Goal: Task Accomplishment & Management: Use online tool/utility

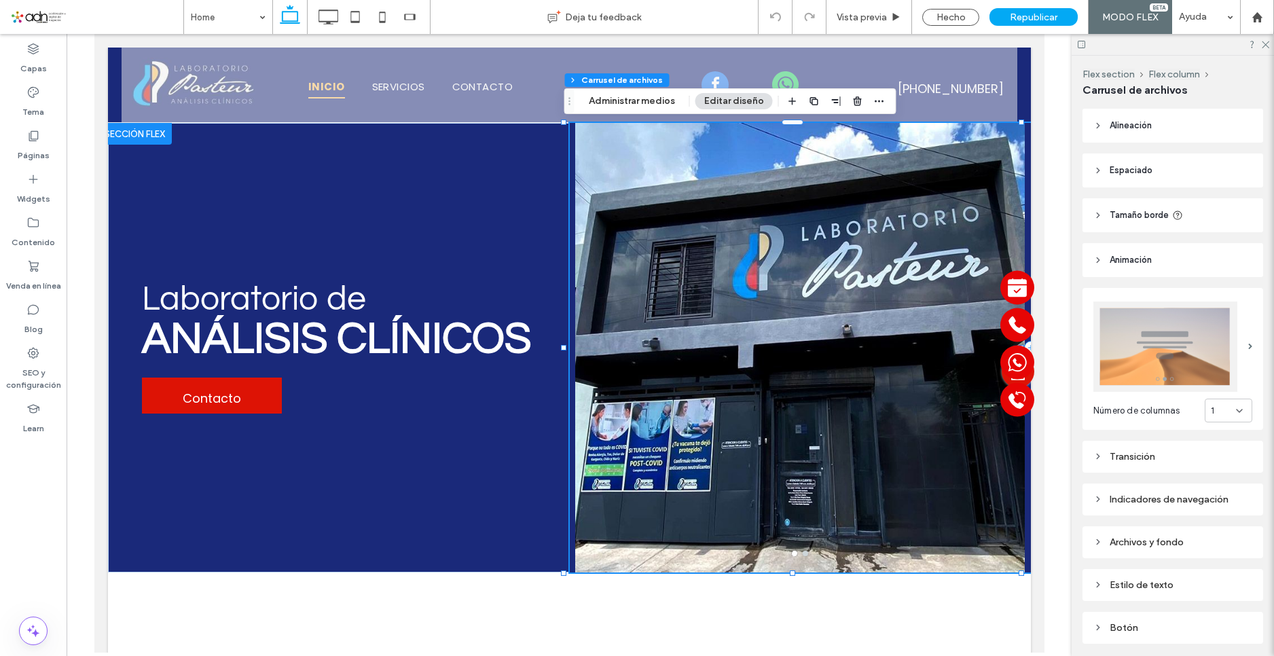
click at [851, 240] on div at bounding box center [800, 356] width 462 height 385
click at [622, 98] on button "Administrar medios" at bounding box center [632, 101] width 104 height 16
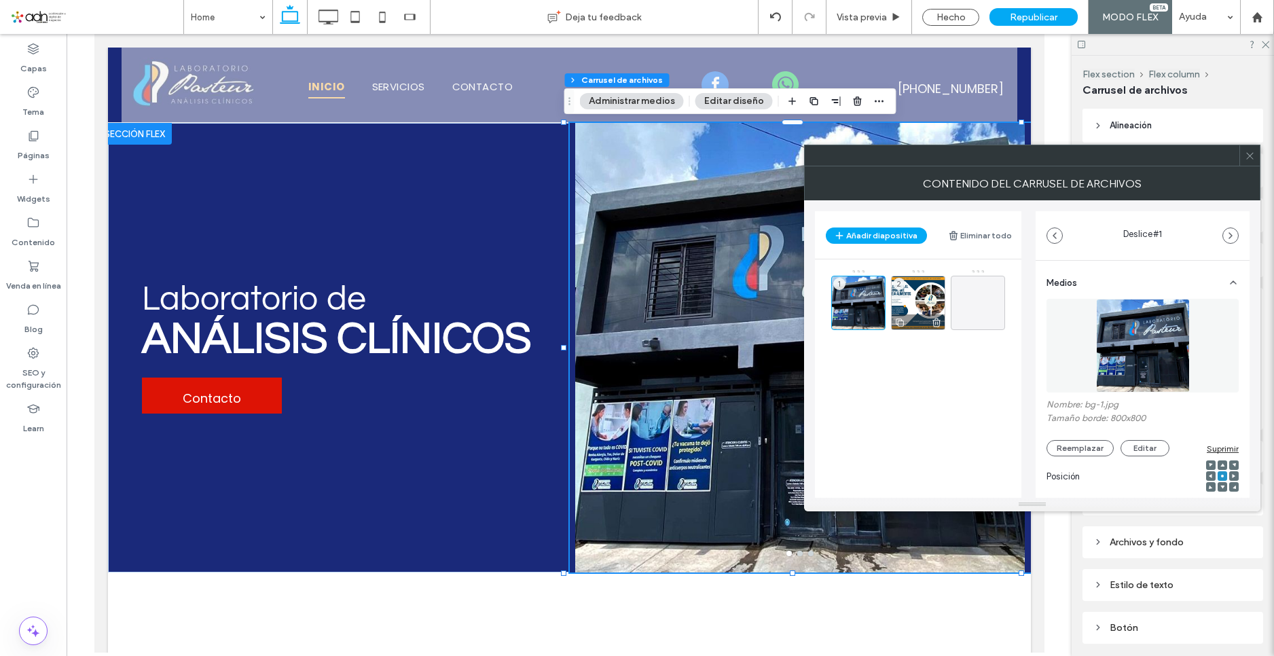
click at [926, 295] on div "2" at bounding box center [918, 303] width 54 height 54
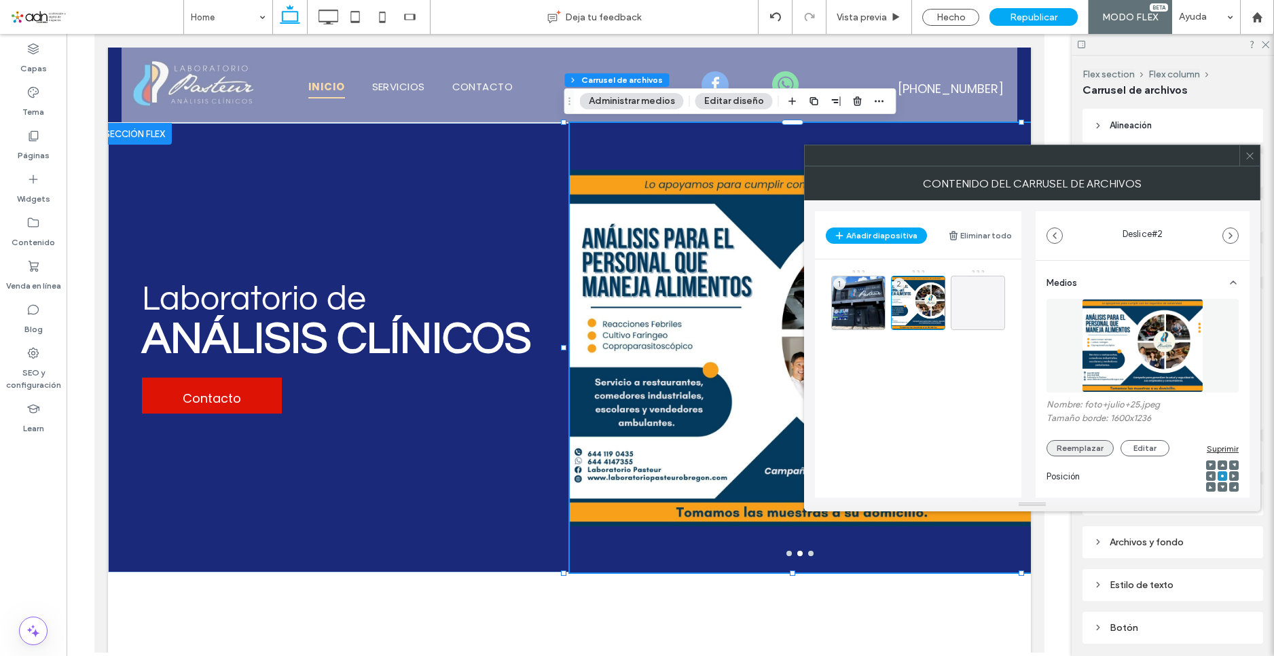
click at [1073, 446] on button "Reemplazar" at bounding box center [1080, 448] width 67 height 16
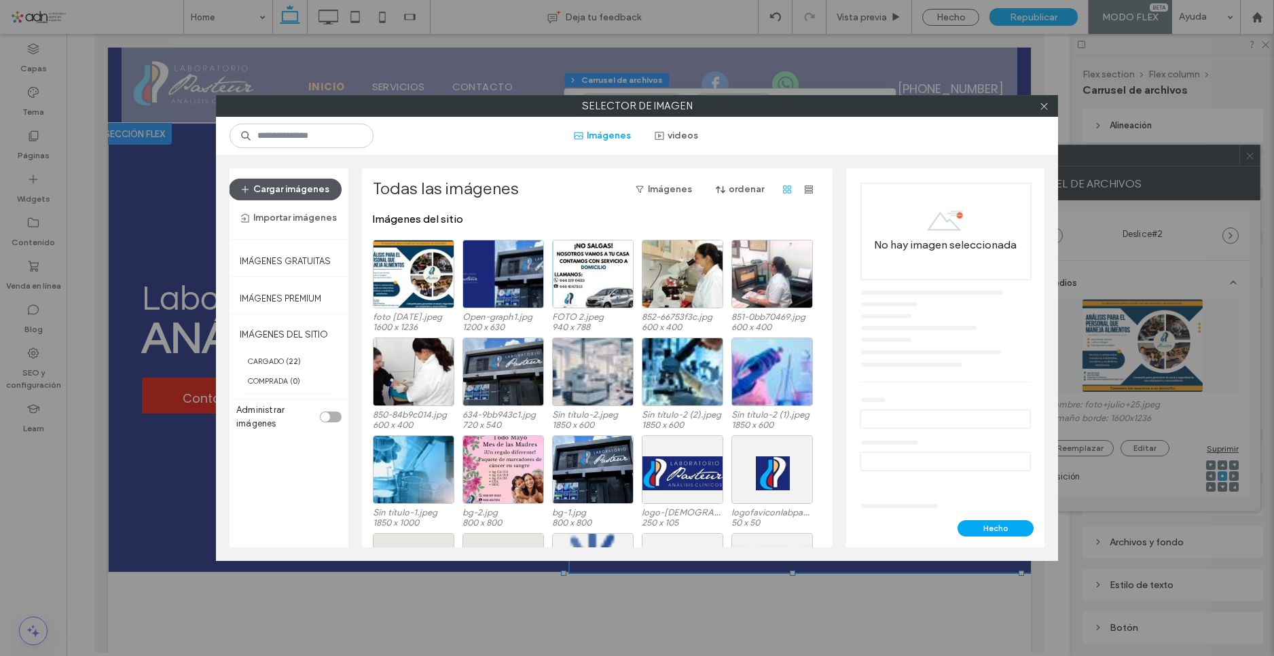
click at [302, 191] on button "Cargar imágenes" at bounding box center [285, 190] width 113 height 22
click at [1044, 102] on icon at bounding box center [1044, 106] width 10 height 10
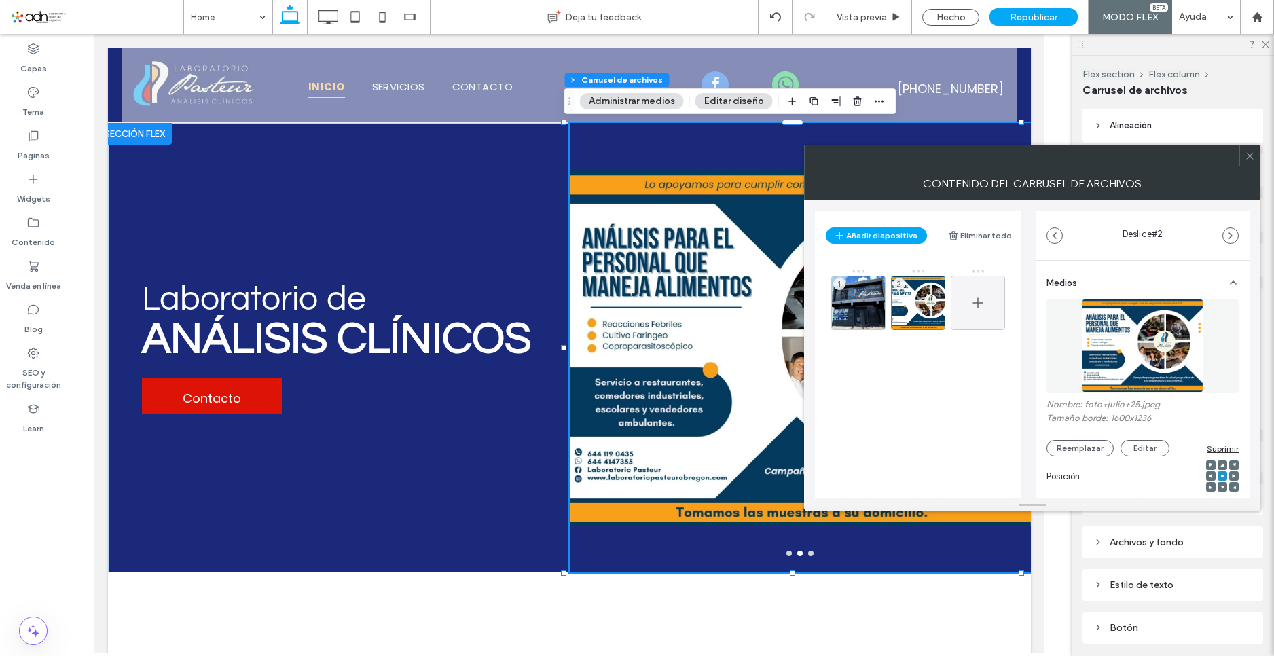
click at [980, 310] on icon at bounding box center [978, 303] width 16 height 16
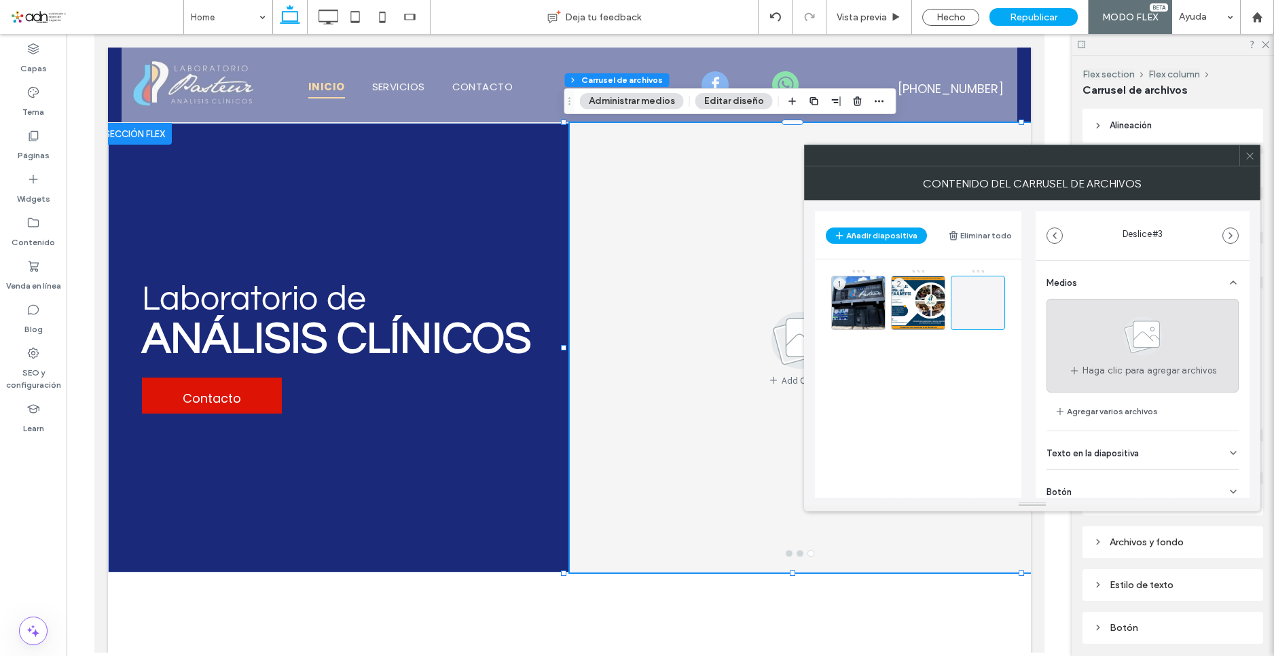
click at [1126, 351] on use at bounding box center [1143, 336] width 39 height 39
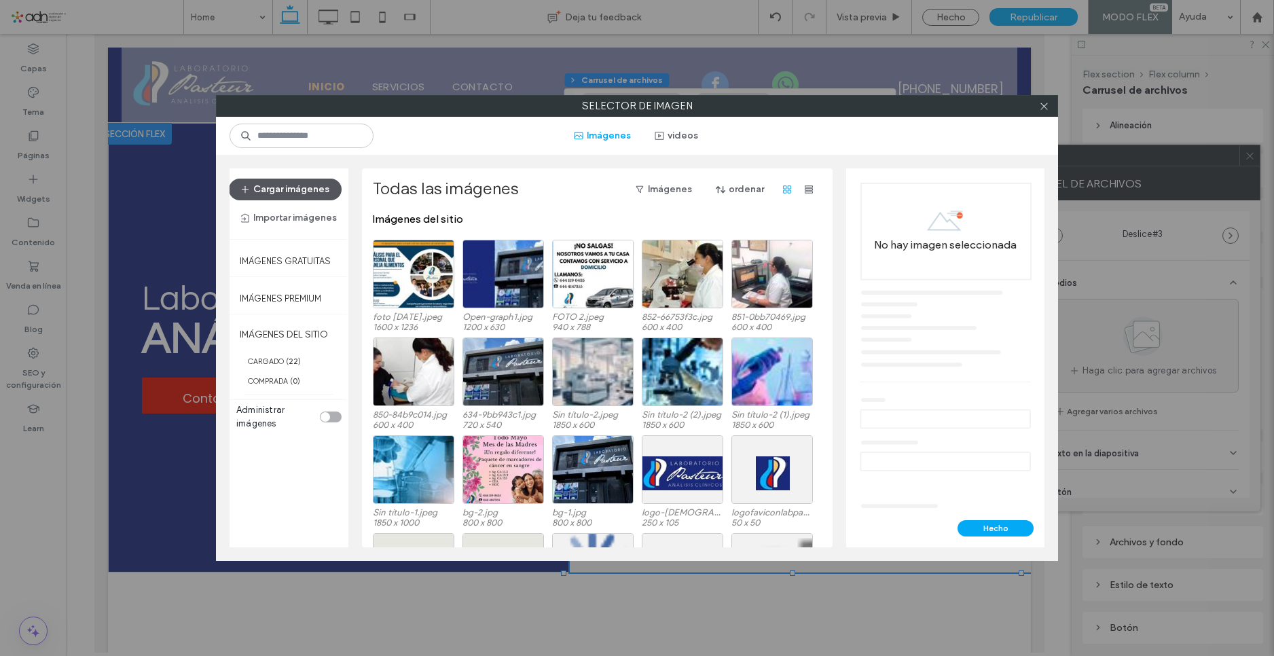
click at [308, 185] on button "Cargar imágenes" at bounding box center [285, 190] width 113 height 22
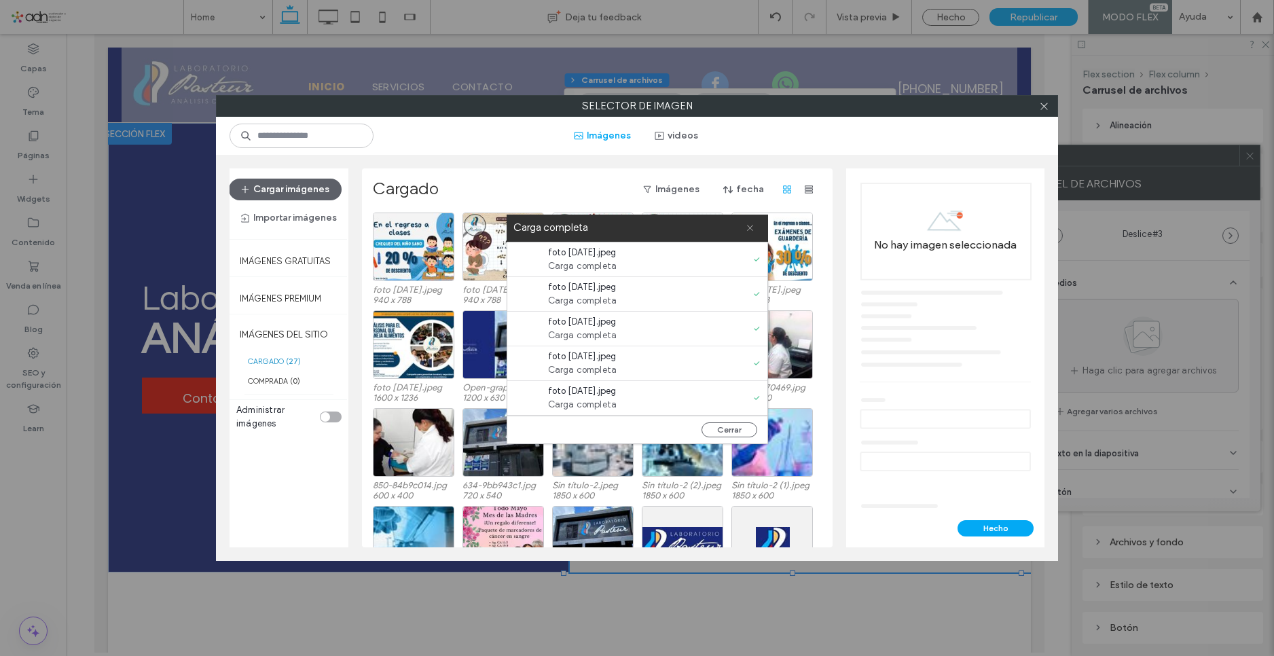
click at [753, 226] on icon at bounding box center [750, 227] width 9 height 9
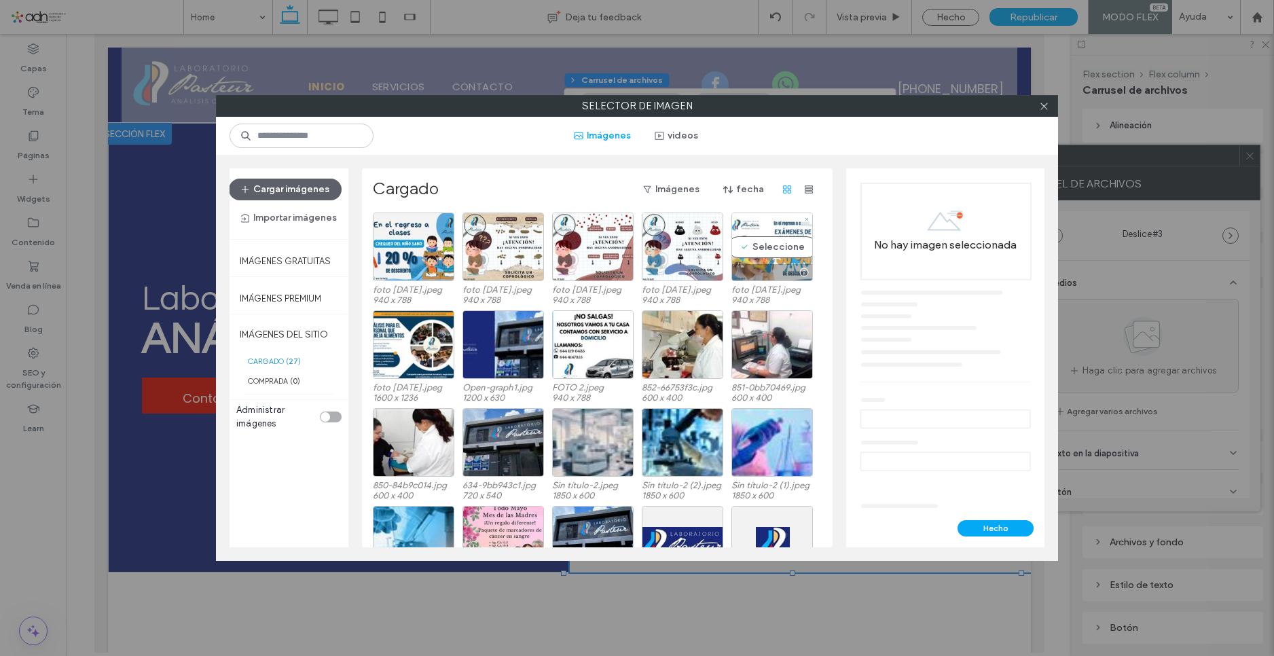
click at [773, 232] on div "Seleccione" at bounding box center [773, 247] width 82 height 69
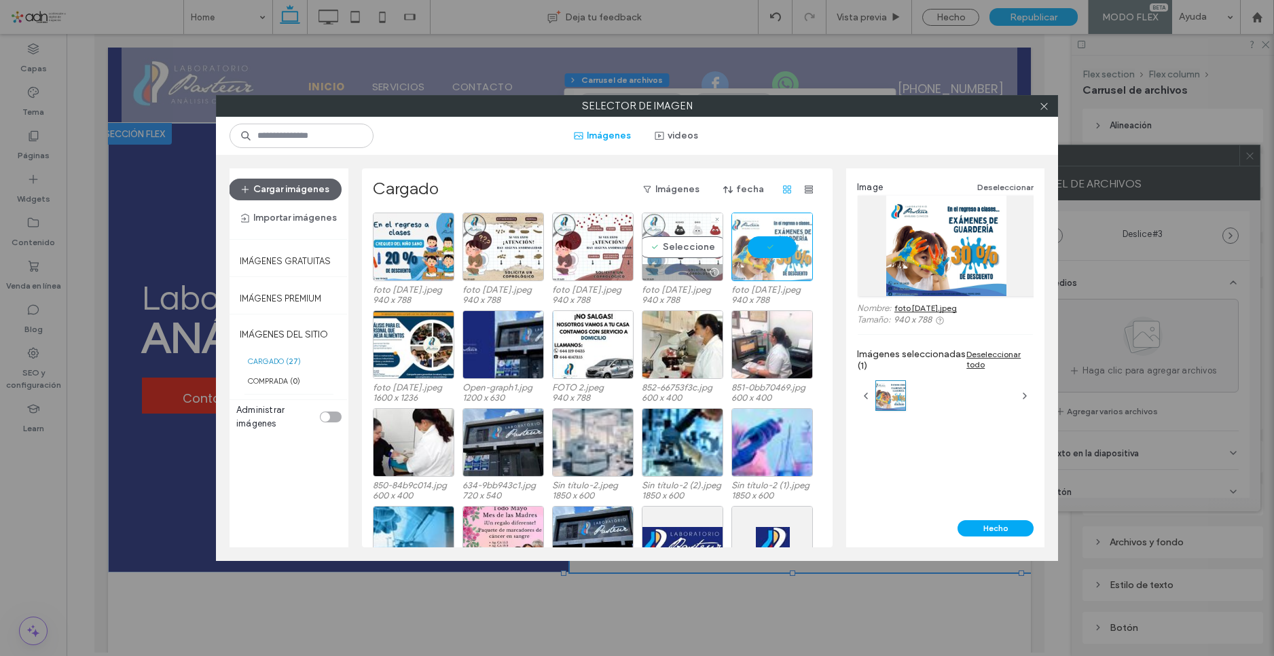
click at [679, 242] on div "Seleccione" at bounding box center [683, 247] width 82 height 69
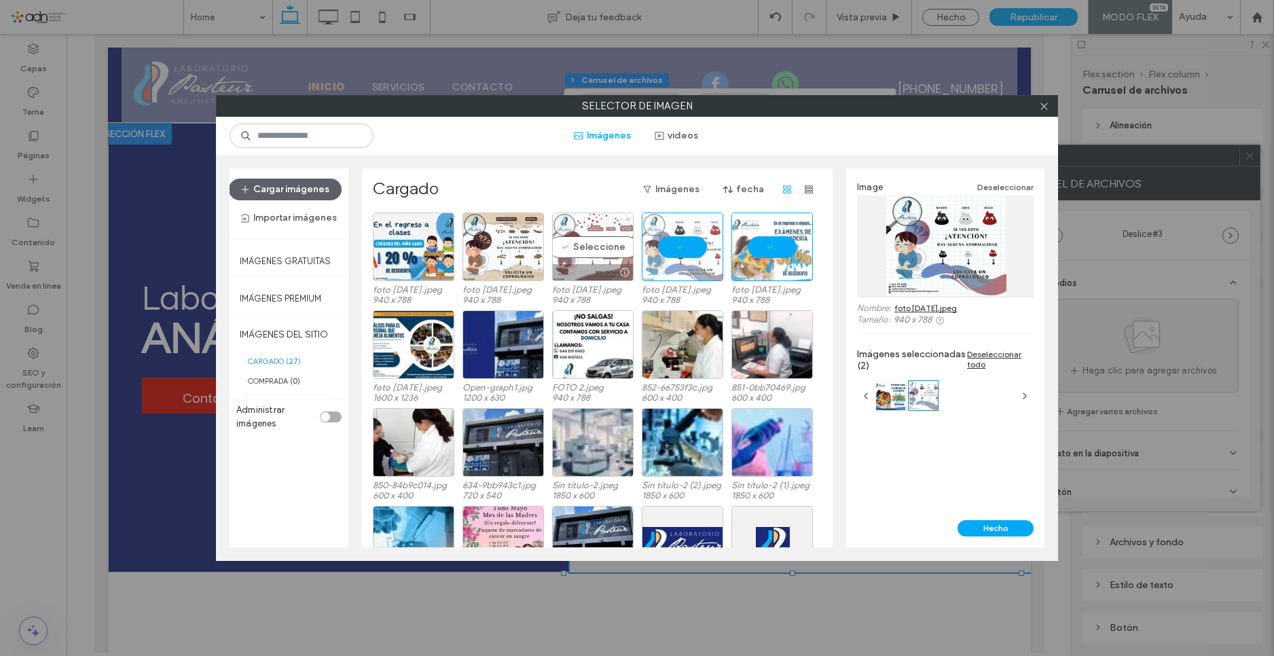
click at [595, 246] on div "Seleccione" at bounding box center [593, 247] width 82 height 69
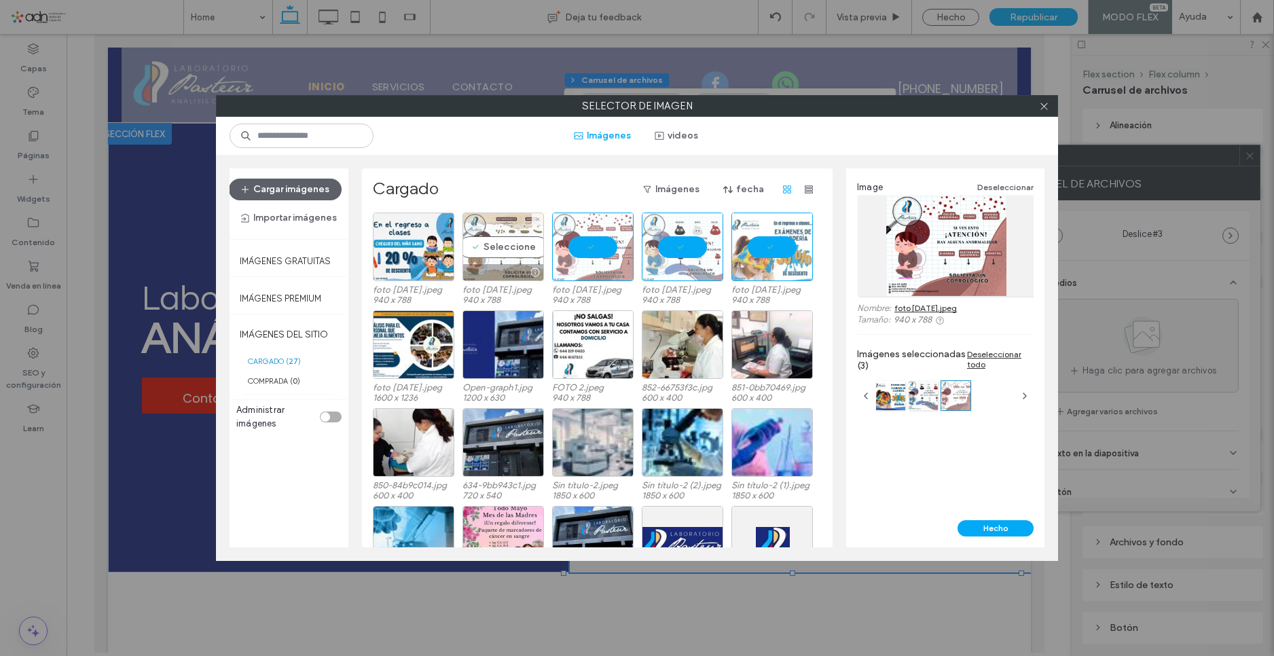
drag, startPoint x: 515, startPoint y: 249, endPoint x: 479, endPoint y: 249, distance: 36.0
click at [514, 249] on div "Seleccione" at bounding box center [504, 247] width 82 height 69
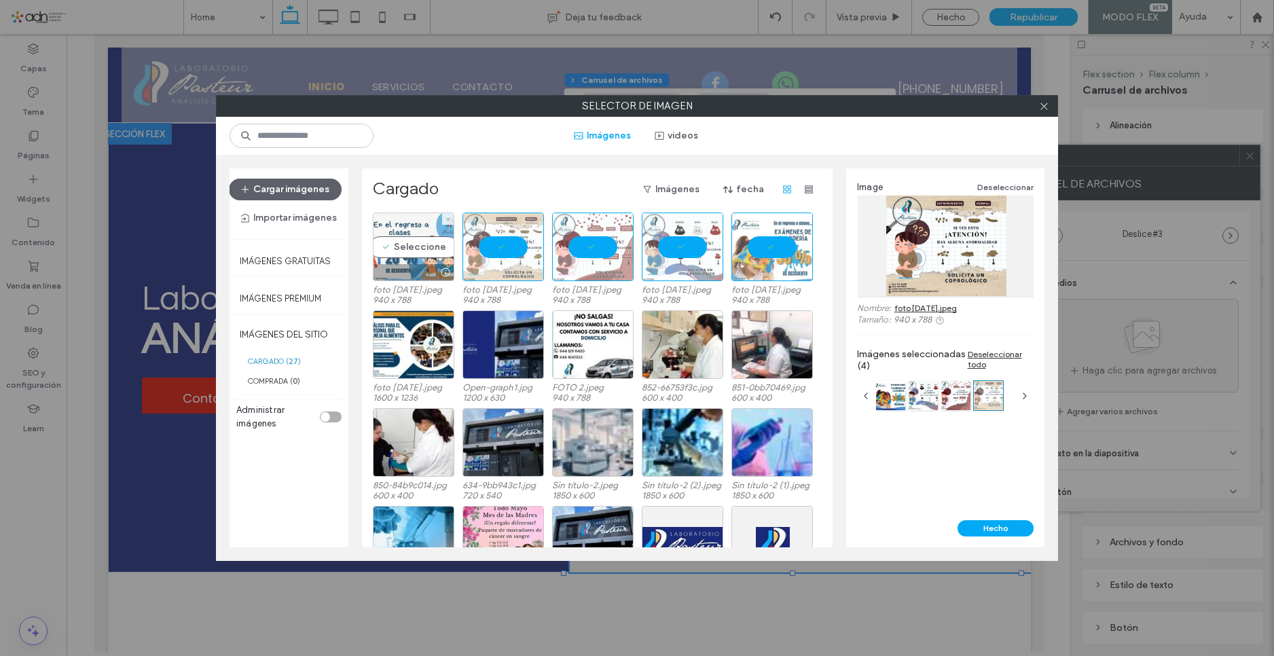
click at [433, 247] on div "Seleccione" at bounding box center [414, 247] width 82 height 69
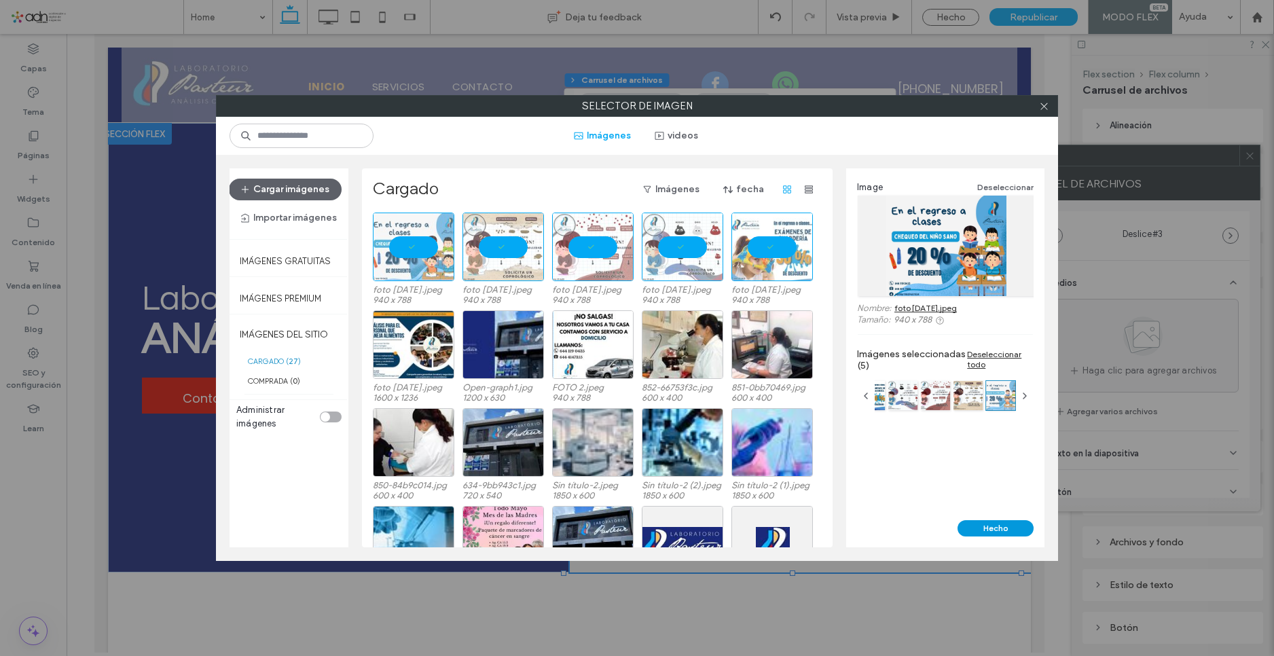
click at [996, 530] on button "Hecho" at bounding box center [996, 528] width 76 height 16
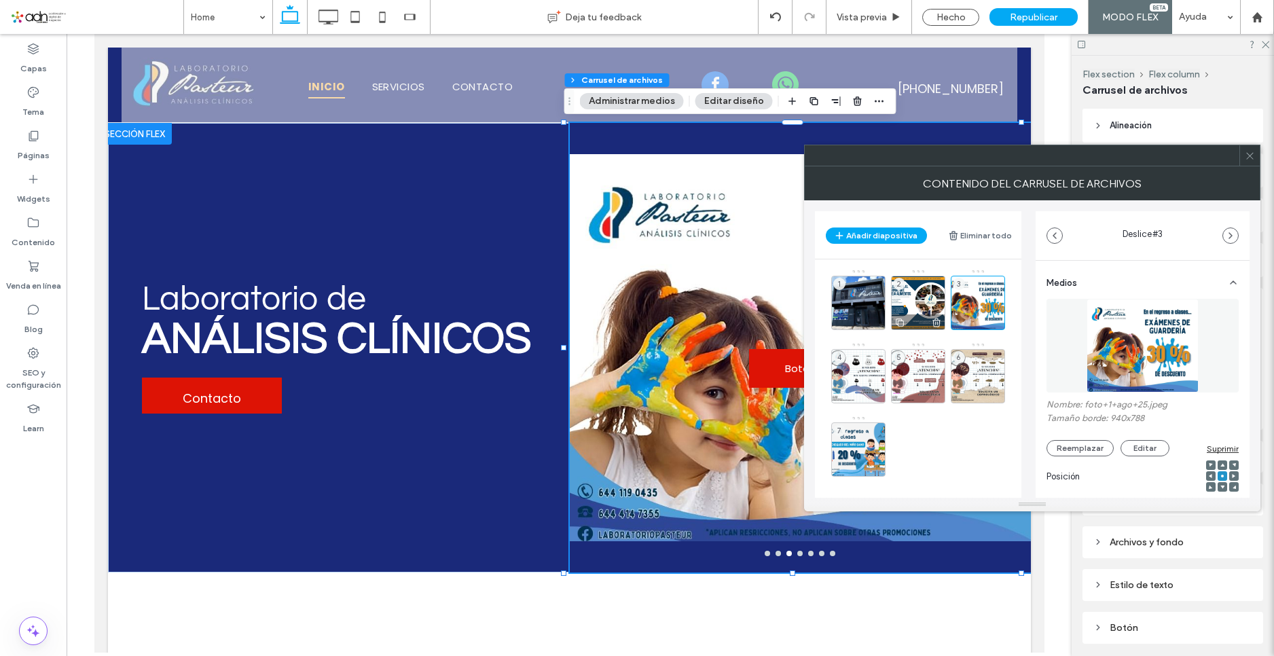
click at [924, 298] on div "2" at bounding box center [918, 303] width 54 height 54
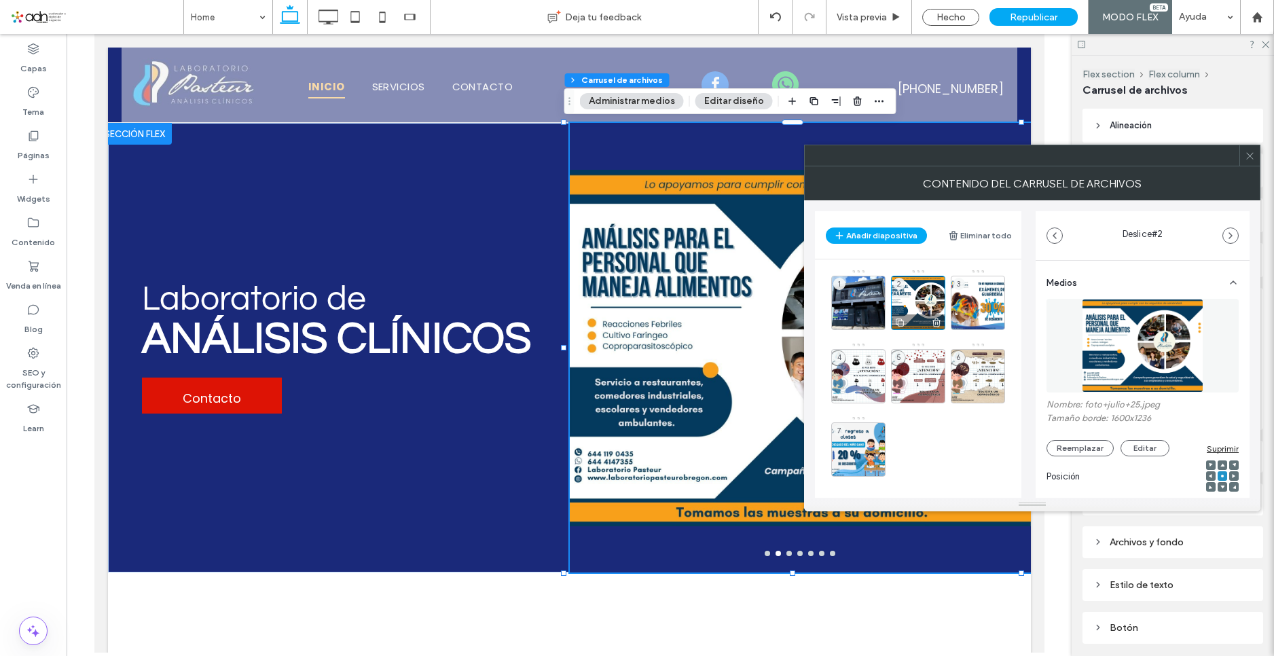
click at [937, 320] on icon at bounding box center [936, 323] width 11 height 12
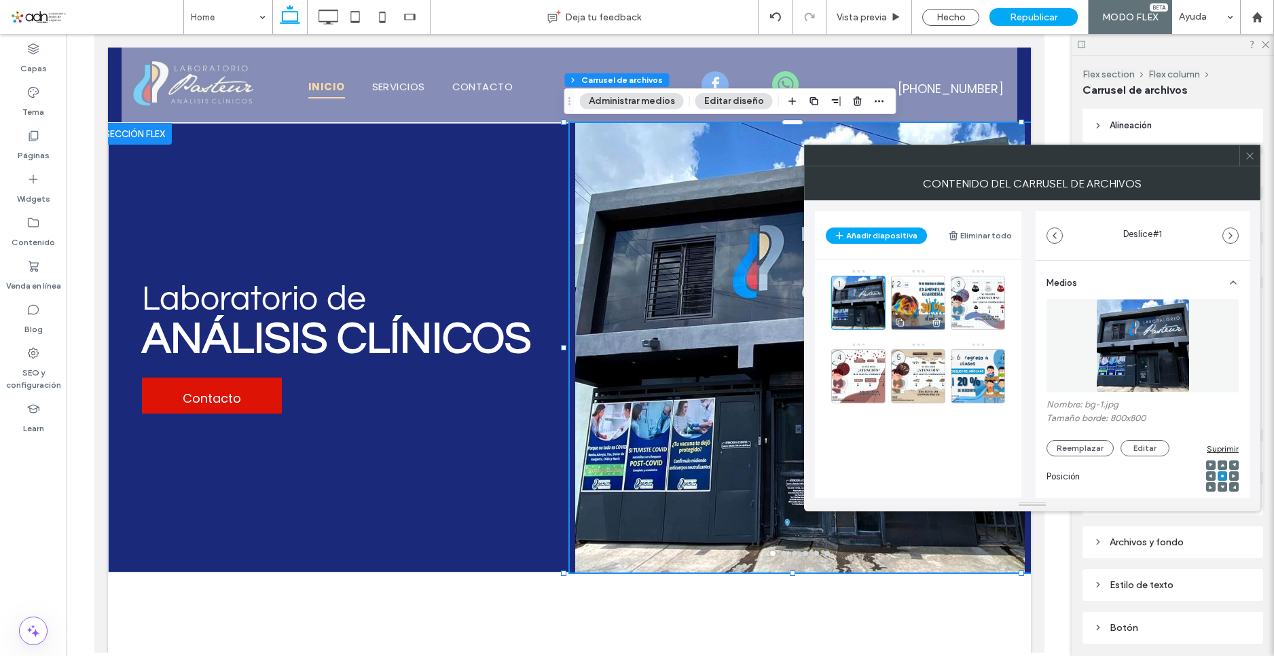
click at [915, 292] on div "2" at bounding box center [918, 303] width 54 height 54
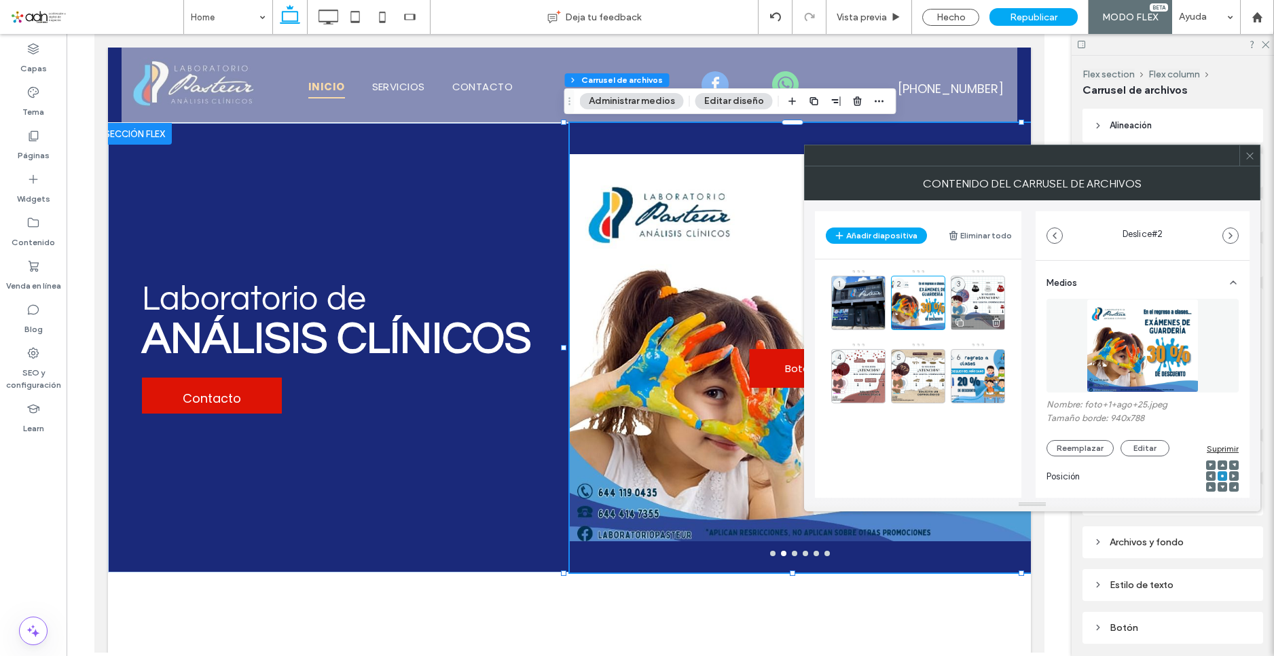
click at [975, 295] on div "3" at bounding box center [978, 303] width 54 height 54
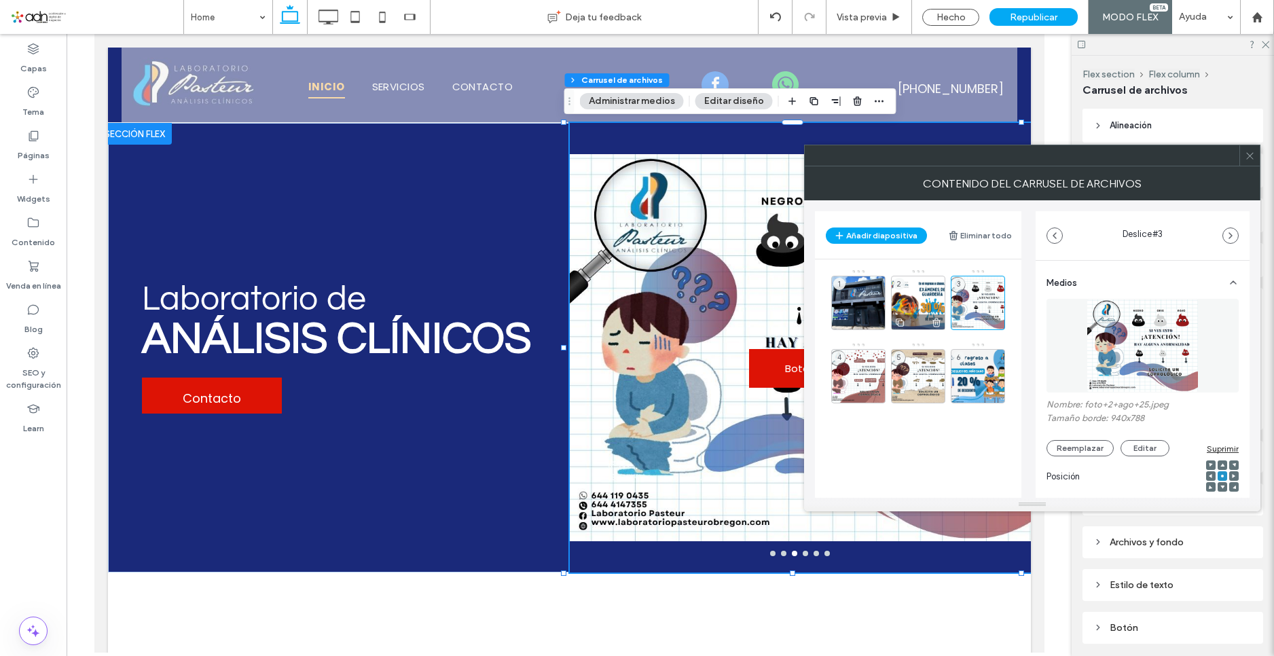
click at [915, 295] on div "2" at bounding box center [918, 303] width 54 height 54
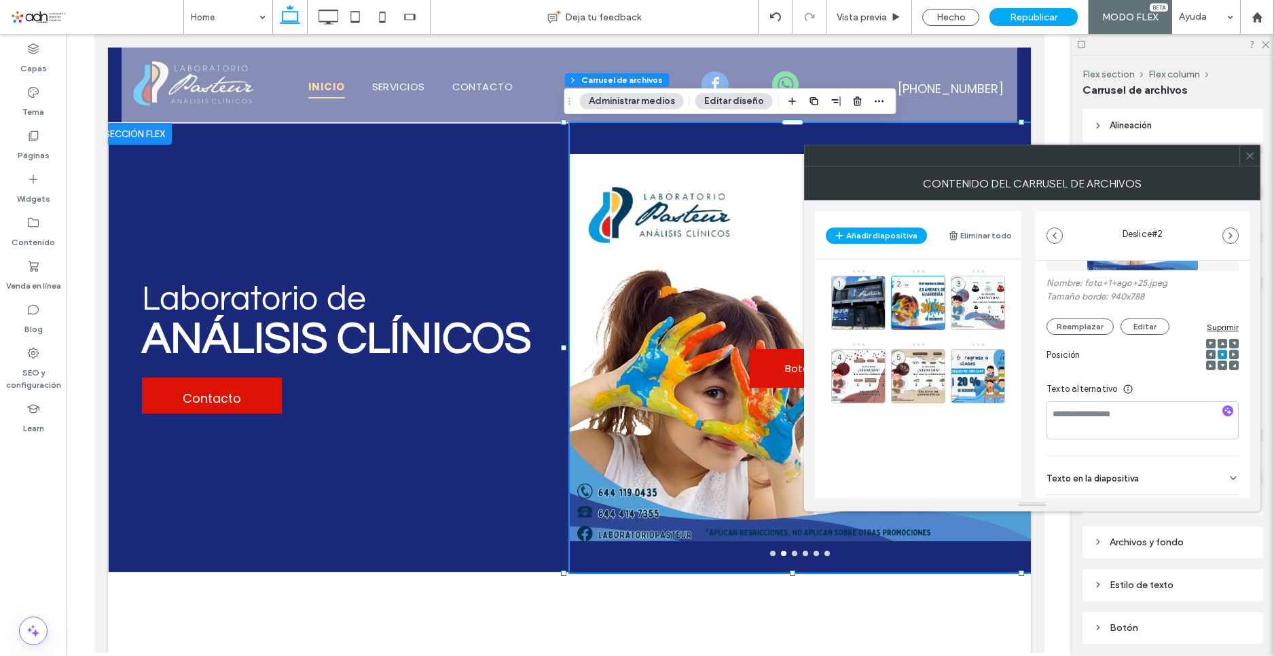
scroll to position [190, 0]
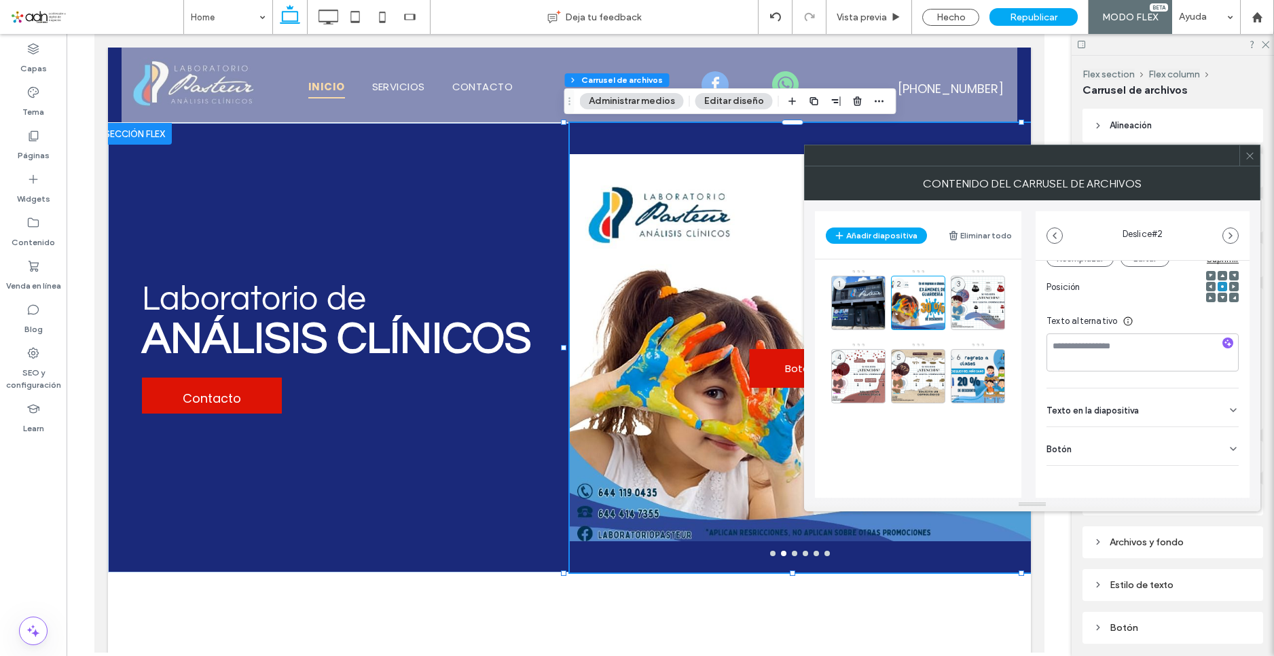
click at [1092, 434] on div "Botón" at bounding box center [1143, 446] width 192 height 38
click at [1215, 476] on button at bounding box center [1227, 477] width 24 height 24
click at [1174, 412] on div "Texto en la diapositiva" at bounding box center [1143, 408] width 192 height 38
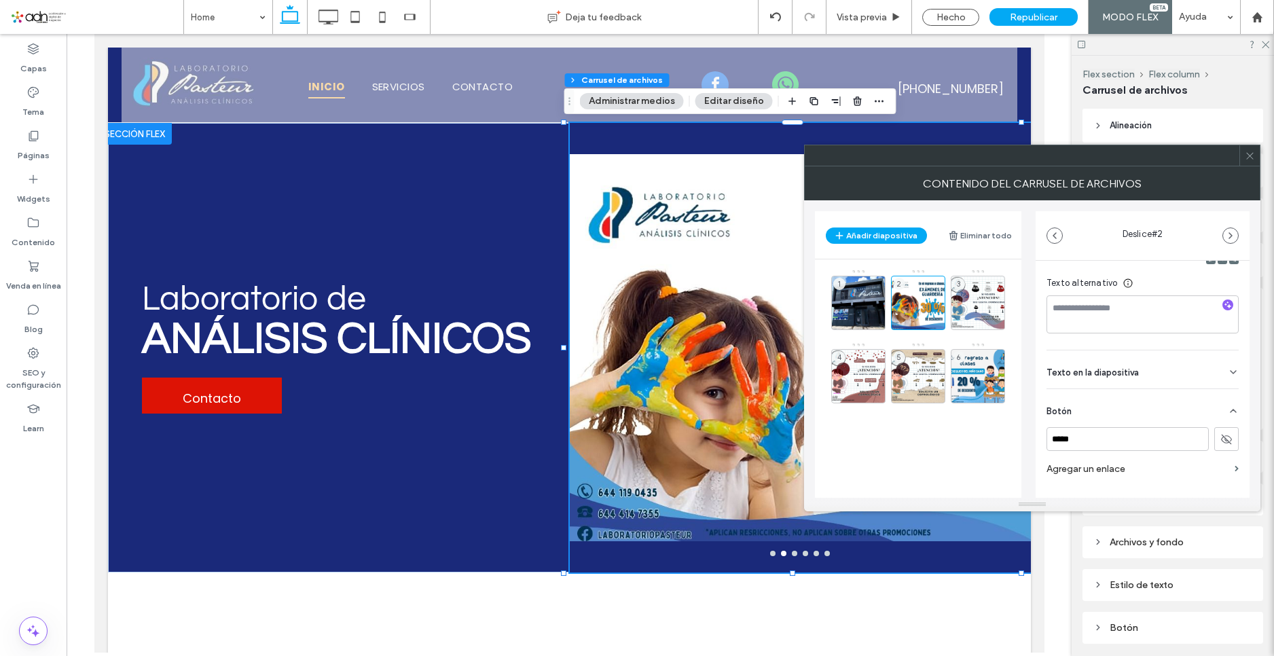
scroll to position [254, 0]
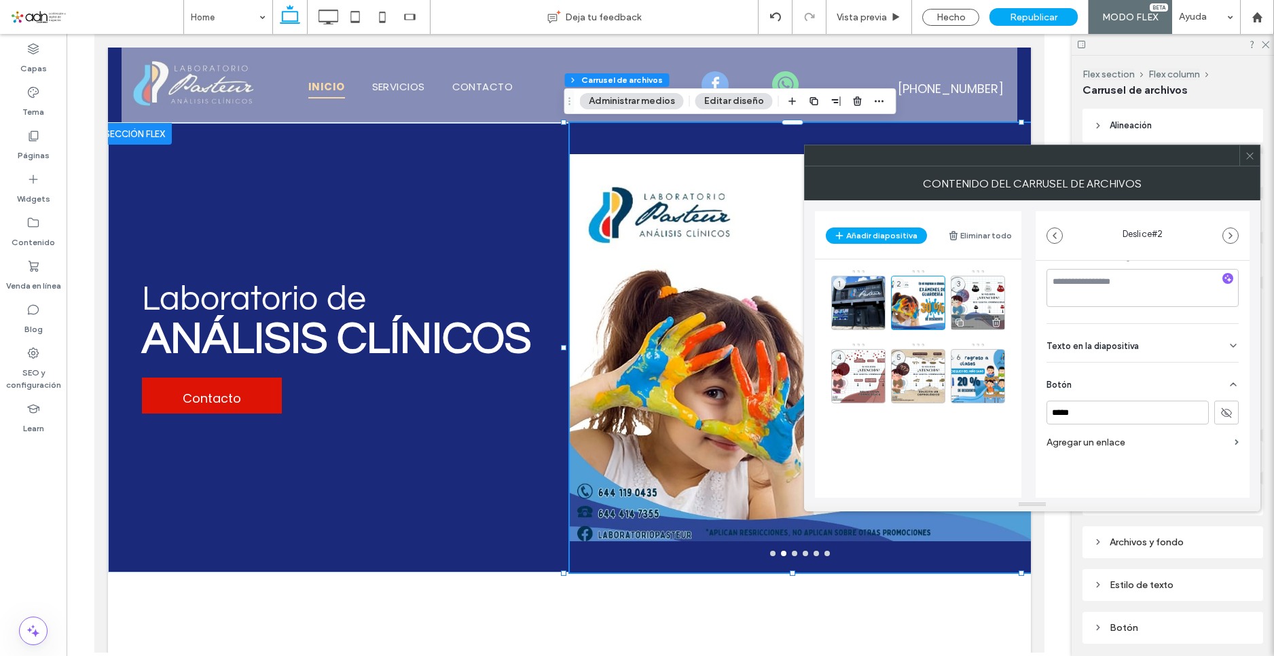
click at [969, 298] on div "3" at bounding box center [978, 303] width 54 height 54
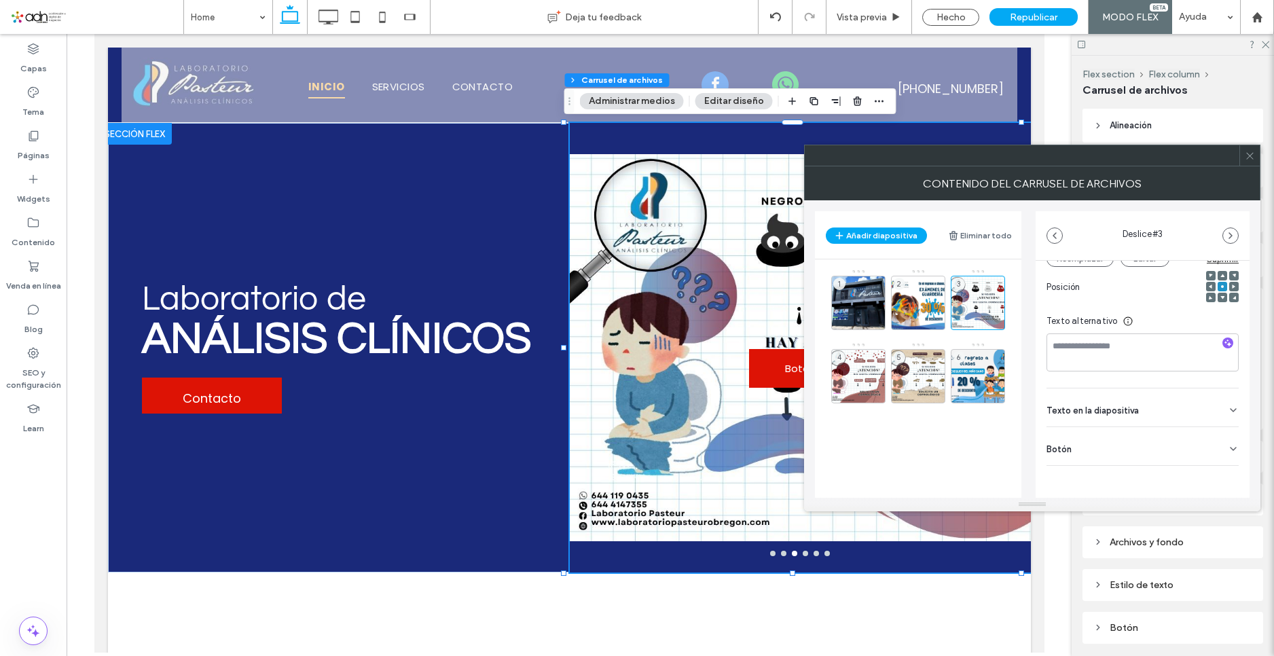
click at [1216, 464] on div "Botón" at bounding box center [1143, 446] width 192 height 38
click at [1221, 480] on use at bounding box center [1226, 477] width 11 height 8
click at [850, 363] on div "4" at bounding box center [858, 376] width 54 height 54
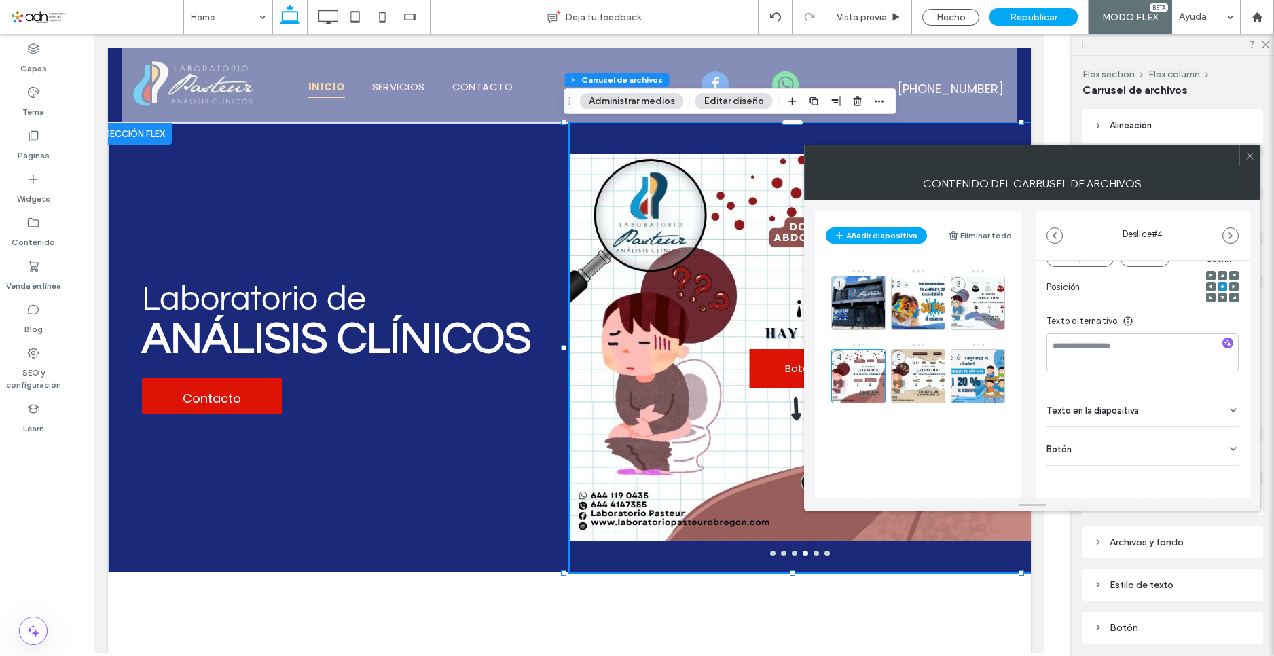
click at [1217, 454] on div "Botón" at bounding box center [1143, 446] width 192 height 38
click at [1230, 475] on button at bounding box center [1227, 477] width 24 height 24
click at [918, 365] on div "5" at bounding box center [918, 376] width 54 height 54
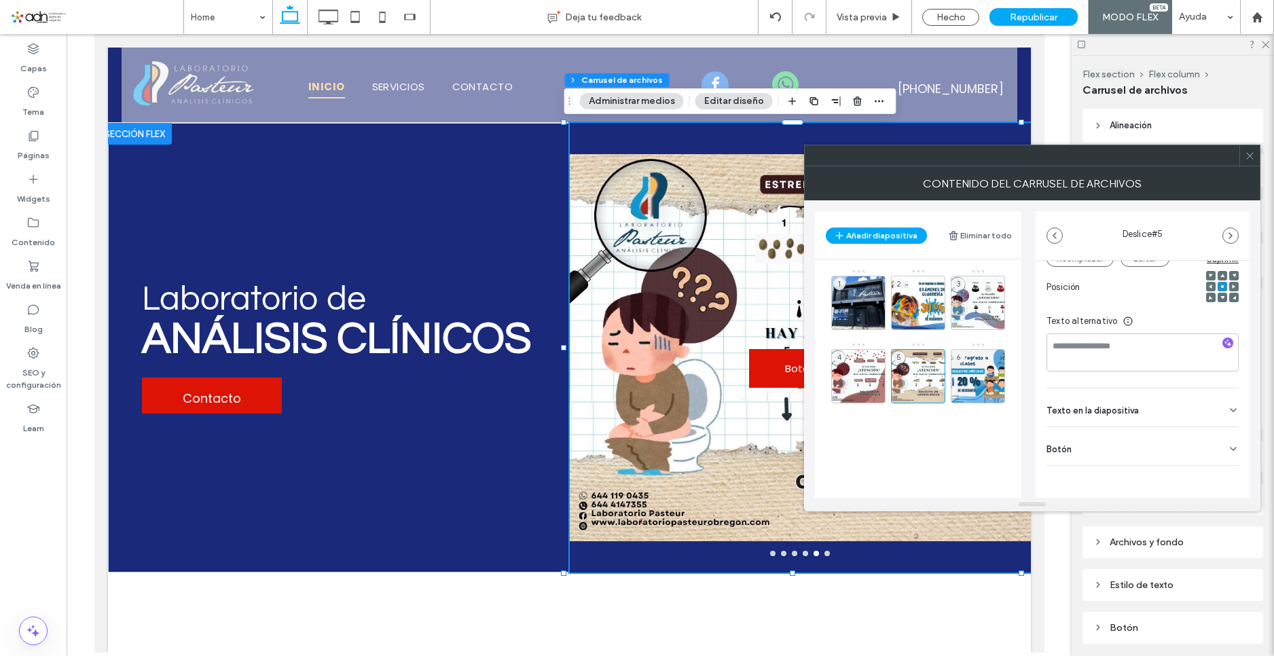
click at [1225, 457] on div "Botón" at bounding box center [1143, 446] width 192 height 38
click at [1221, 477] on use at bounding box center [1226, 477] width 11 height 8
click at [980, 363] on div "6" at bounding box center [978, 376] width 54 height 54
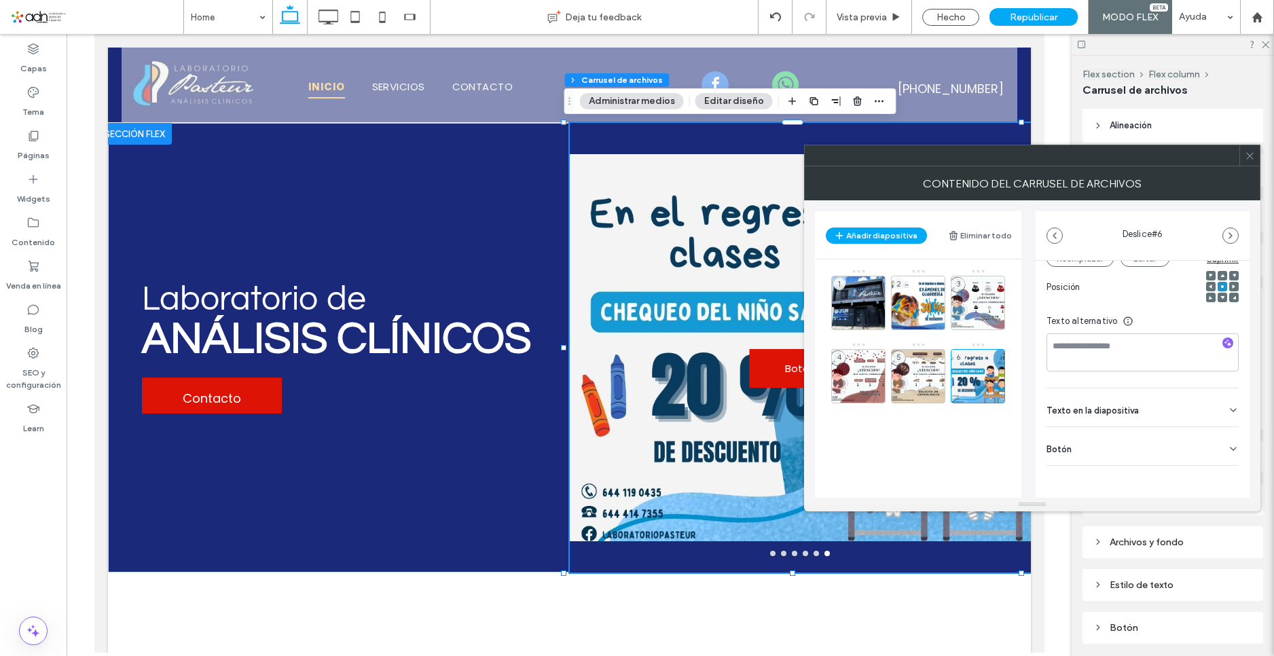
click at [1228, 445] on icon at bounding box center [1233, 449] width 11 height 11
click at [1221, 475] on icon at bounding box center [1227, 477] width 12 height 12
click at [964, 297] on div "3" at bounding box center [978, 303] width 54 height 54
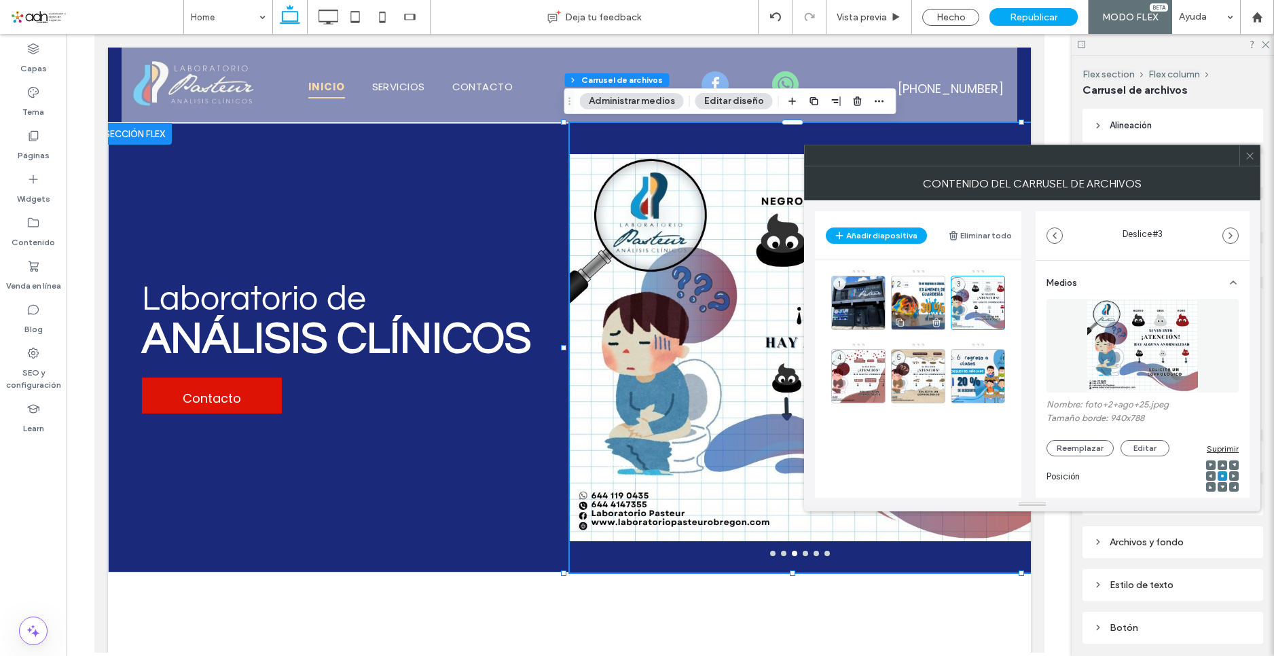
click at [925, 287] on div "2" at bounding box center [918, 303] width 54 height 54
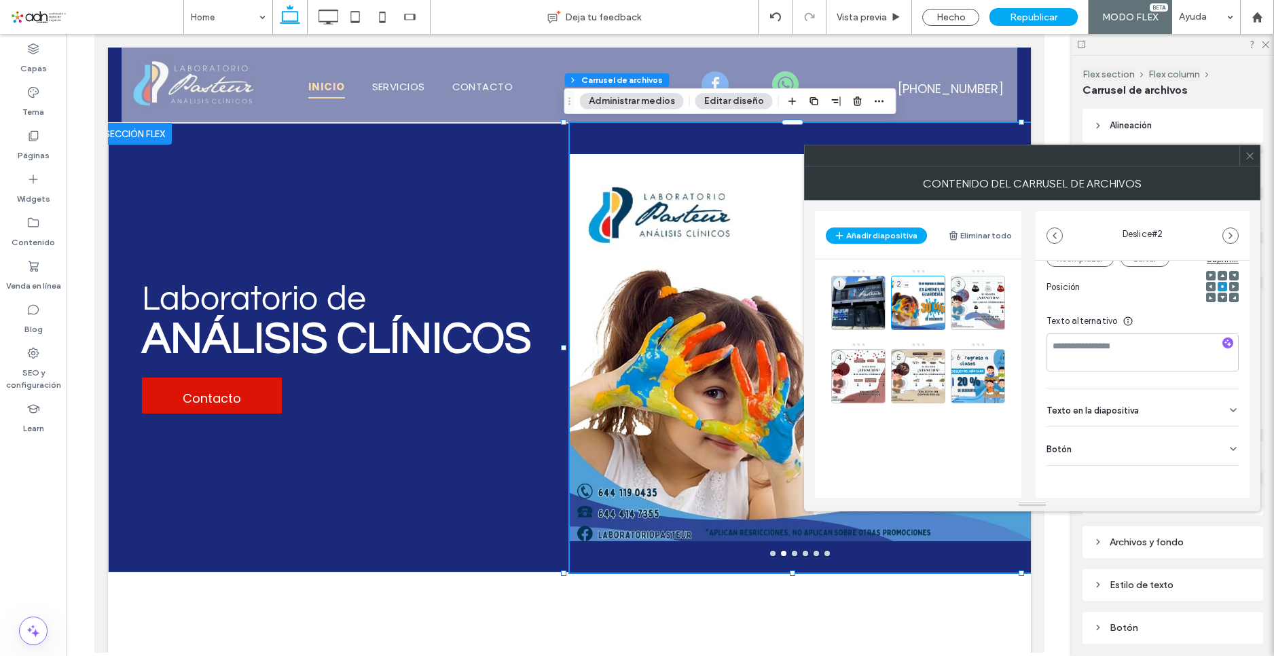
click at [1120, 414] on span "Texto en la diapositiva" at bounding box center [1093, 410] width 92 height 9
click at [980, 298] on div "3" at bounding box center [978, 303] width 54 height 54
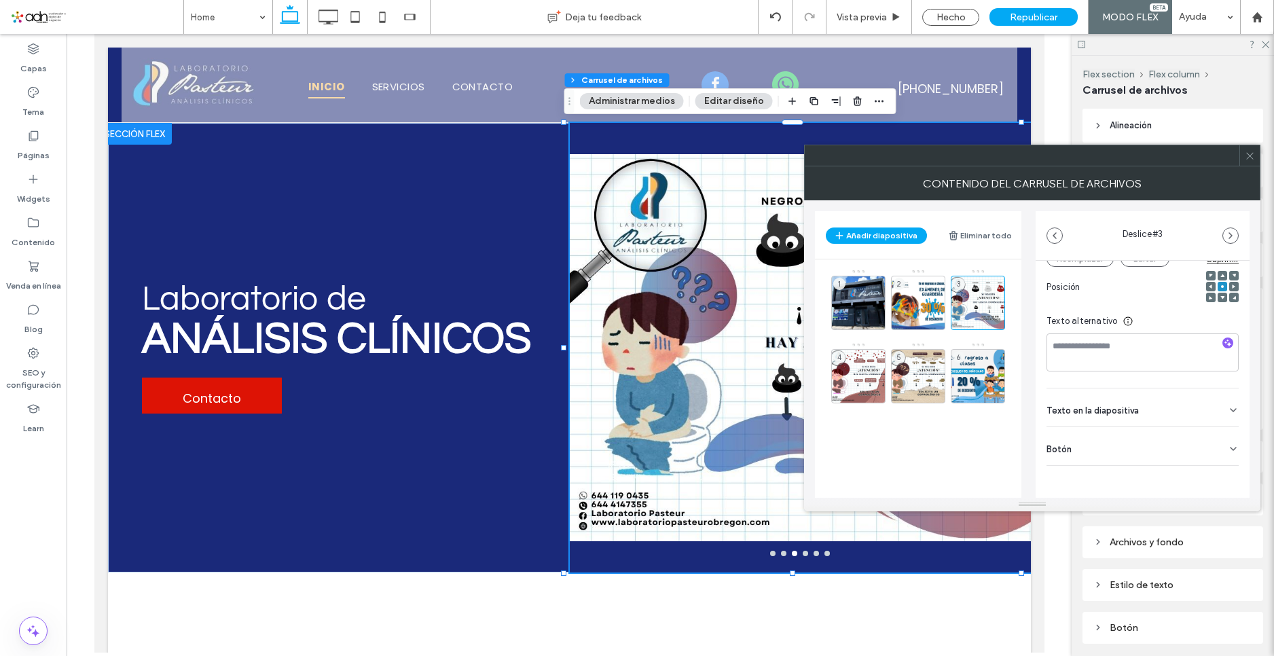
click at [1162, 406] on div "Texto en la diapositiva" at bounding box center [1143, 408] width 192 height 38
click at [852, 362] on div "4" at bounding box center [858, 376] width 54 height 54
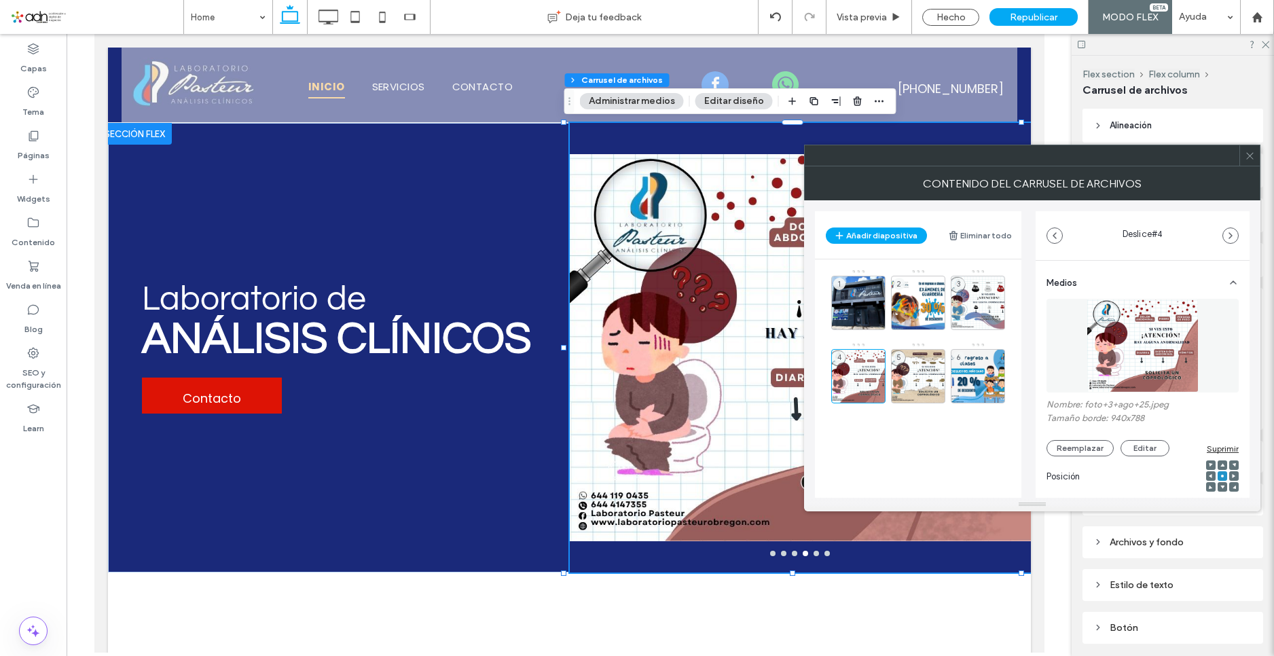
click at [1247, 156] on icon at bounding box center [1250, 156] width 10 height 10
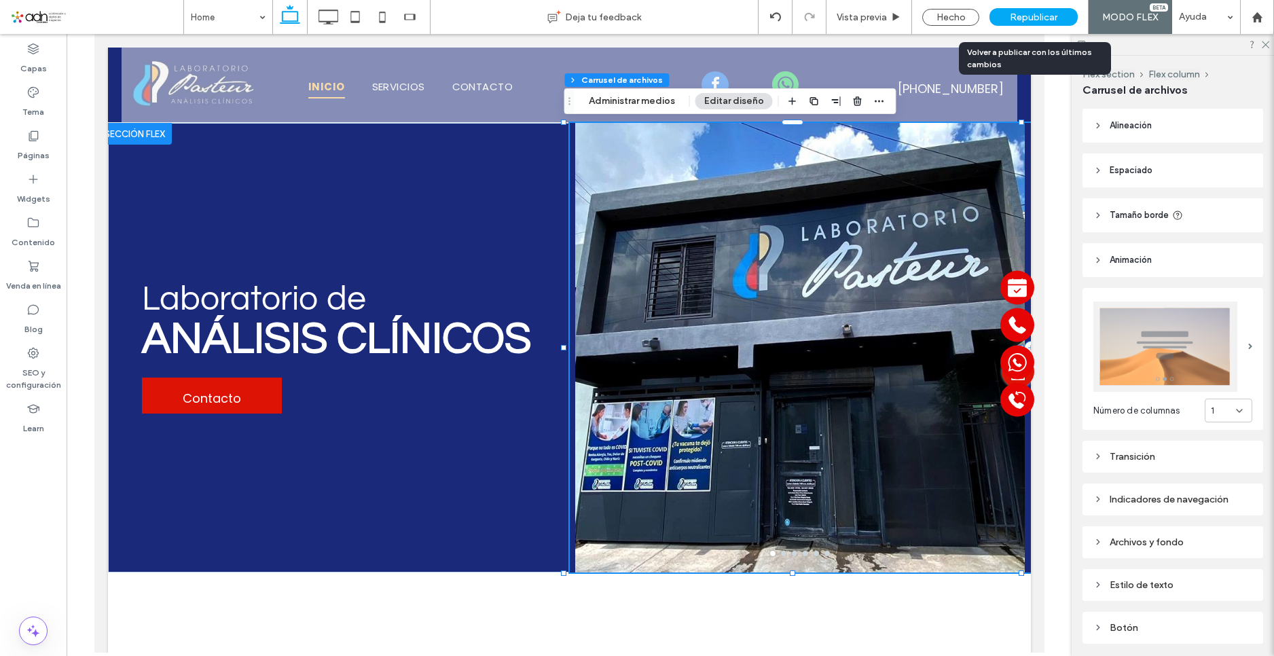
click at [1056, 12] on span "Republicar" at bounding box center [1034, 18] width 48 height 12
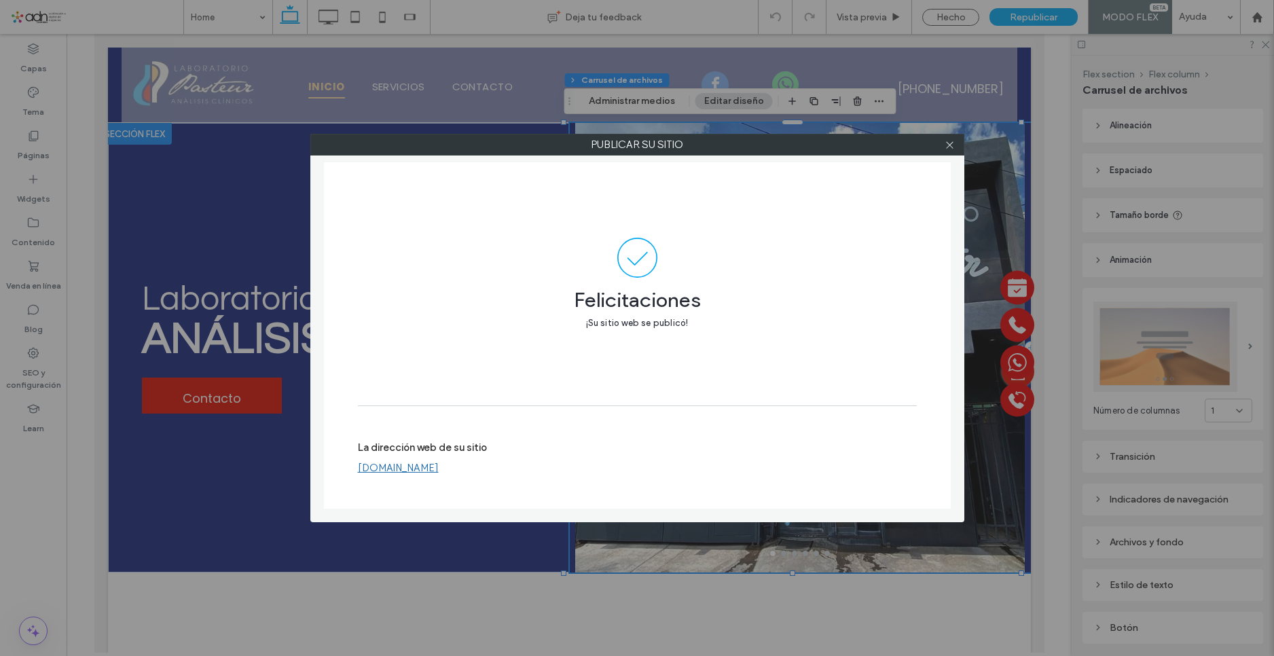
click at [439, 468] on link "www.laboratoriopasteurobregon.com" at bounding box center [398, 468] width 81 height 12
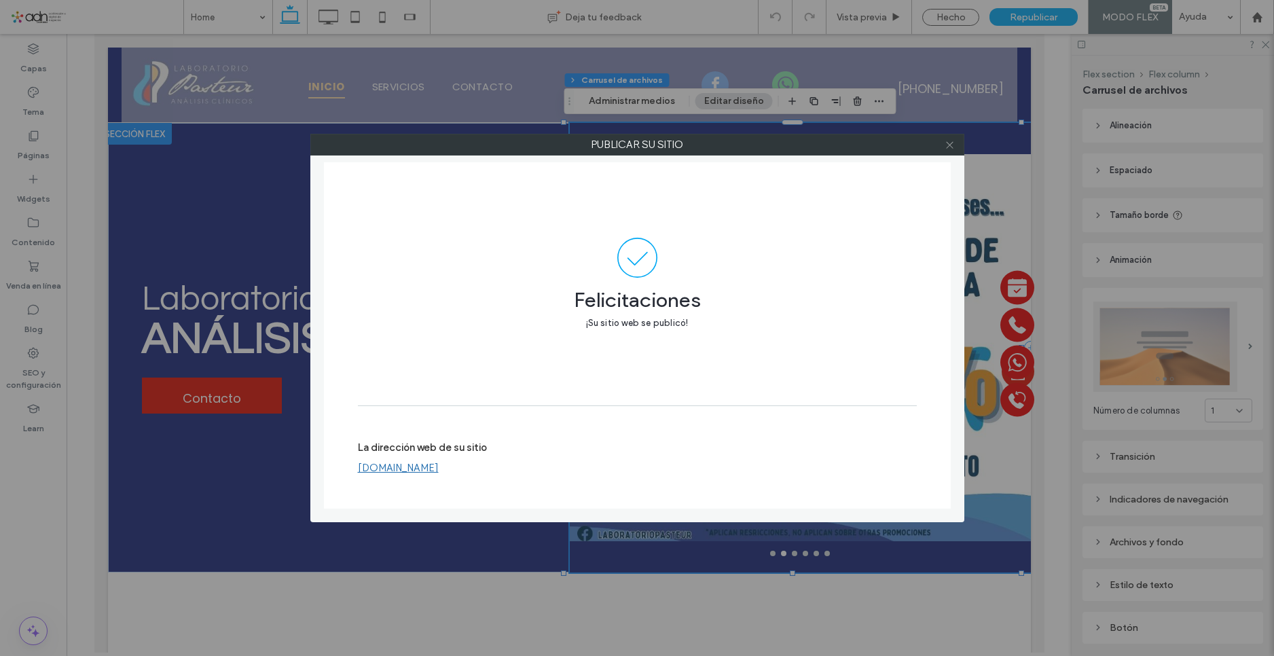
click at [953, 143] on icon at bounding box center [950, 145] width 10 height 10
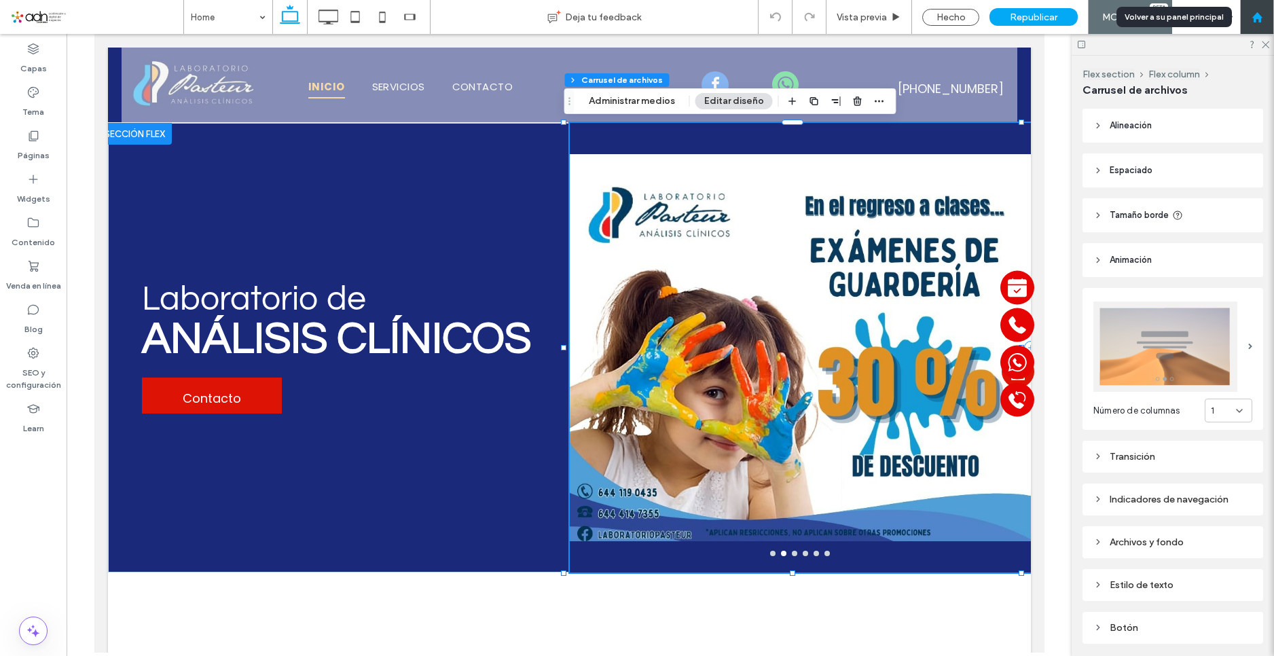
click at [1263, 20] on div at bounding box center [1257, 18] width 33 height 12
